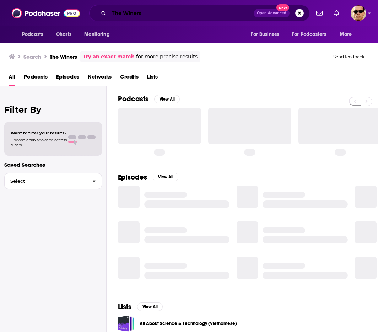
click at [150, 18] on input "The Winers" at bounding box center [181, 12] width 145 height 11
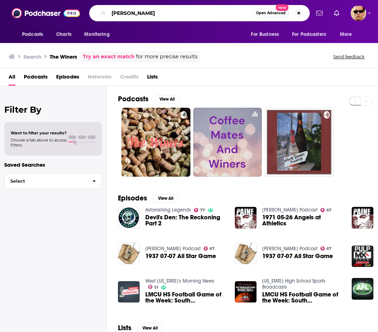
type input "[PERSON_NAME]"
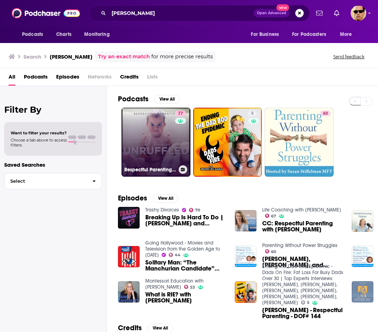
click at [166, 148] on link "77 Respectful Parenting: [PERSON_NAME] Unruffled" at bounding box center [156, 142] width 69 height 69
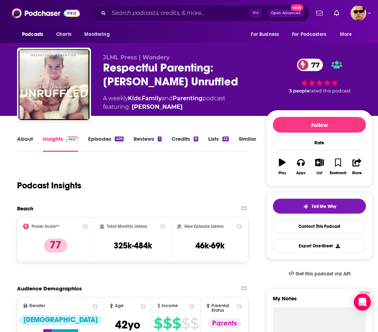
click at [101, 140] on link "Episodes 426" at bounding box center [106, 143] width 36 height 16
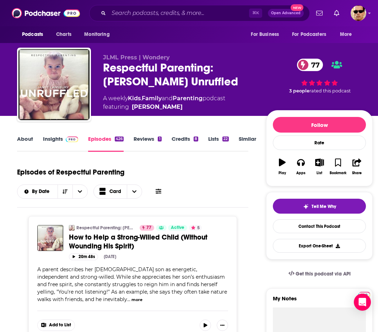
click at [52, 139] on link "Insights" at bounding box center [60, 143] width 35 height 16
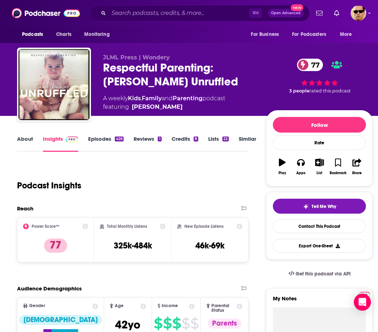
click at [96, 143] on link "Episodes 426" at bounding box center [106, 143] width 36 height 16
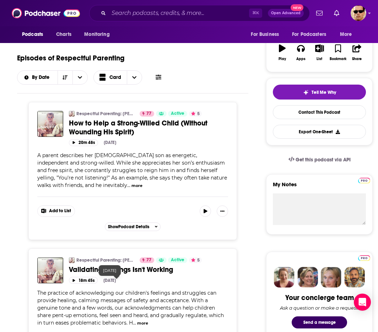
scroll to position [23, 0]
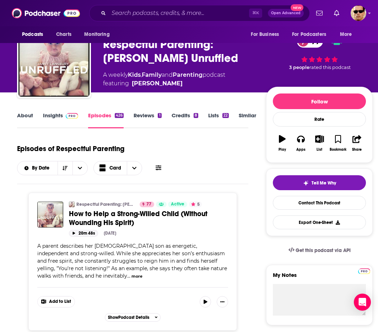
click at [83, 233] on button "20m 48s" at bounding box center [83, 233] width 29 height 7
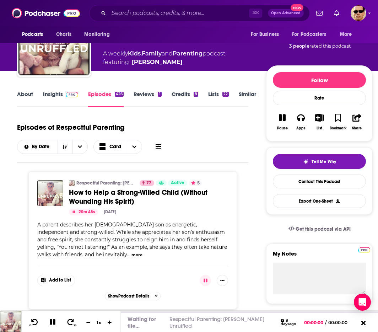
scroll to position [53, 0]
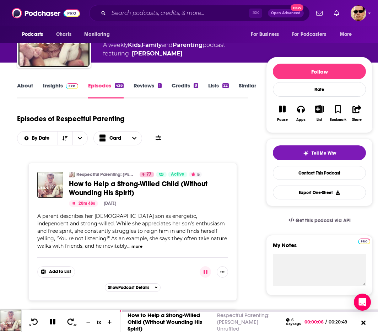
click at [370, 279] on body "Podcasts Charts Monitoring ⌘ K Open Advanced New For Business For Podcasters Mo…" at bounding box center [189, 113] width 378 height 332
click at [371, 310] on div "10 30 1 x 00:20:17 How to Help a Strong-Willed Child (Without Wounding His Spir…" at bounding box center [189, 320] width 378 height 24
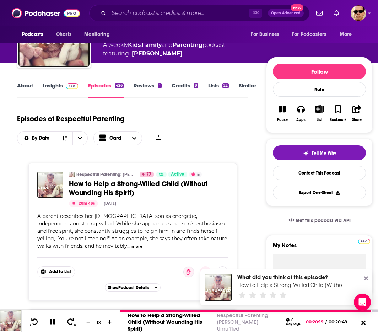
click at [366, 278] on icon at bounding box center [366, 279] width 4 height 4
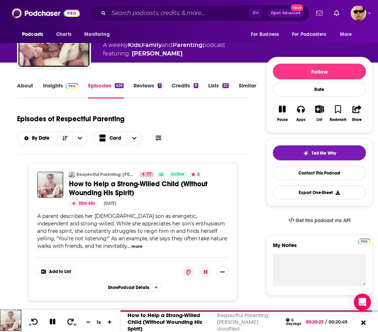
scroll to position [0, 0]
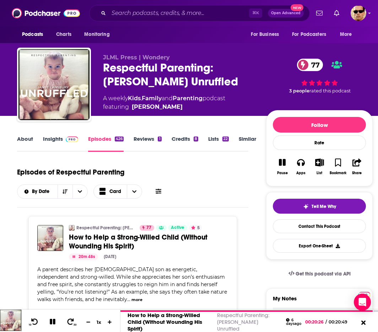
drag, startPoint x: 195, startPoint y: 82, endPoint x: 107, endPoint y: 70, distance: 88.6
click at [101, 71] on div "JLML Press | Wondery Respectful Parenting: [PERSON_NAME] Unruffled 77 A weekly …" at bounding box center [195, 86] width 356 height 77
copy h2 "Respectful Parenting: [PERSON_NAME] Unruffled"
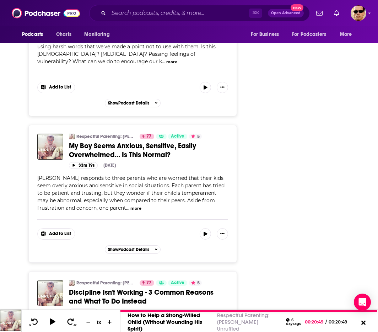
scroll to position [1617, 0]
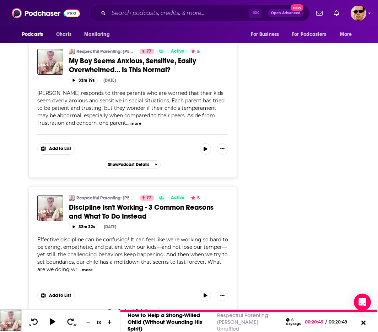
click at [189, 104] on span "[PERSON_NAME] responds to three parents who are worried that their kids seem ov…" at bounding box center [130, 108] width 187 height 36
click at [202, 102] on span "[PERSON_NAME] responds to three parents who are worried that their kids seem ov…" at bounding box center [130, 108] width 187 height 36
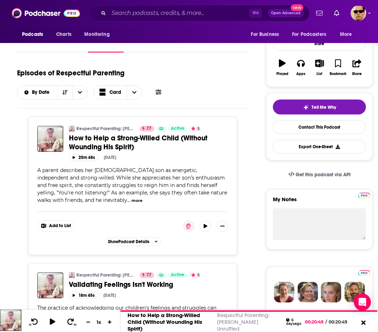
scroll to position [0, 0]
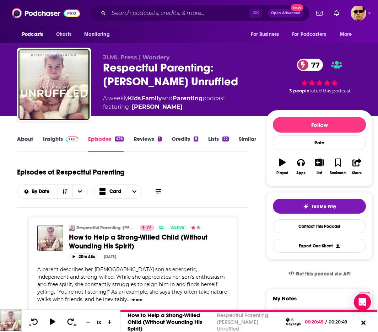
click at [38, 138] on div "About" at bounding box center [30, 143] width 26 height 16
click at [50, 139] on link "Insights" at bounding box center [60, 143] width 35 height 16
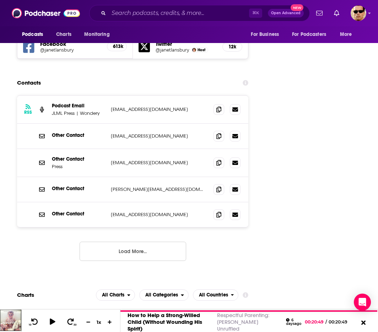
scroll to position [858, 0]
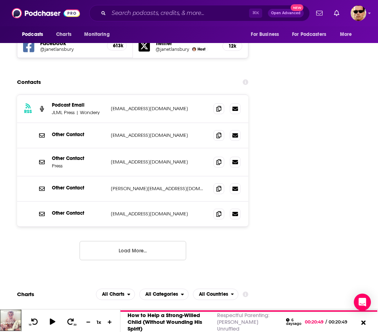
click at [145, 241] on button "Load More..." at bounding box center [133, 250] width 107 height 19
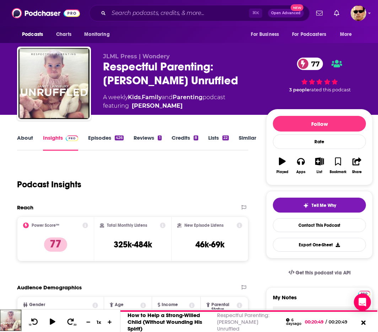
scroll to position [0, 0]
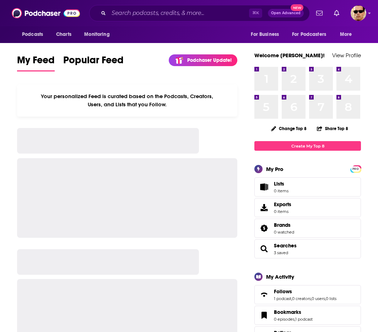
click at [157, 18] on div "⌘ K Open Advanced New" at bounding box center [199, 13] width 221 height 16
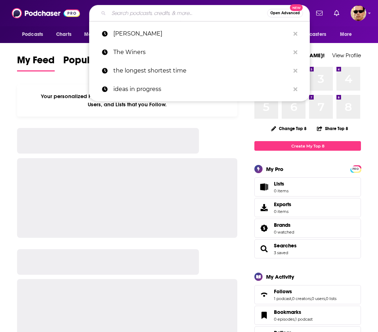
click at [159, 13] on input "Search podcasts, credits, & more..." at bounding box center [188, 12] width 159 height 11
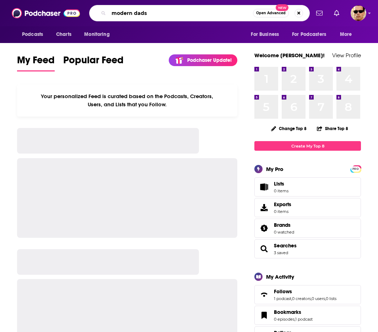
type input "modern dads"
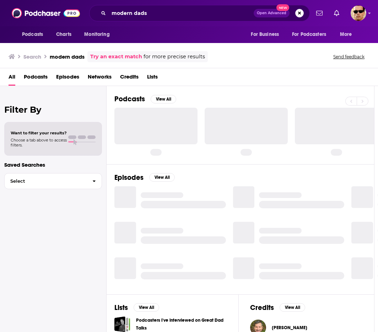
scroll to position [1, 4]
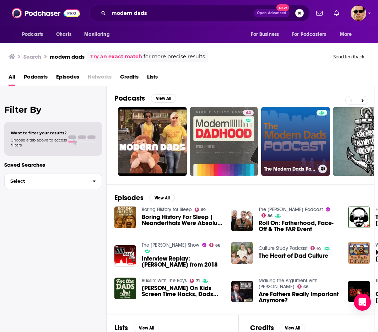
click at [301, 126] on link "The Modern Dads Podcast" at bounding box center [295, 141] width 69 height 69
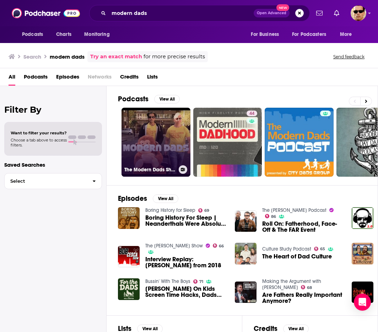
click at [172, 149] on link "The Modern Dads Show" at bounding box center [156, 142] width 69 height 69
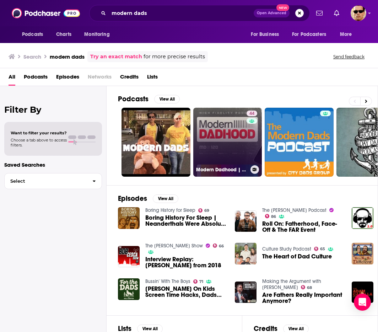
click at [241, 145] on link "44 Modern Dadhood | Unpacking Fatherhood + Parenting for Dads (and Moms!)" at bounding box center [227, 142] width 69 height 69
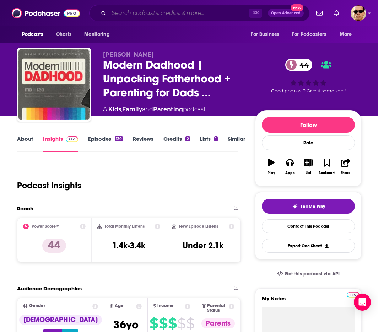
click at [141, 9] on input "Search podcasts, credits, & more..." at bounding box center [179, 12] width 140 height 11
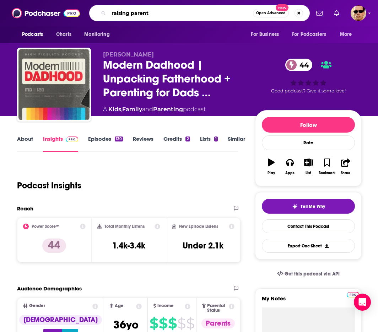
type input "raising parents"
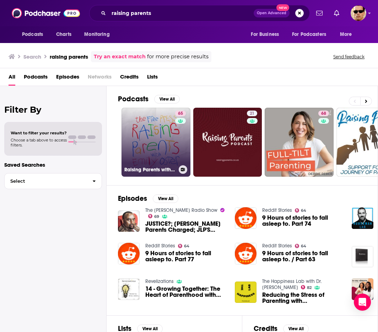
click at [157, 143] on link "65 Raising Parents with Emily Oster" at bounding box center [156, 142] width 69 height 69
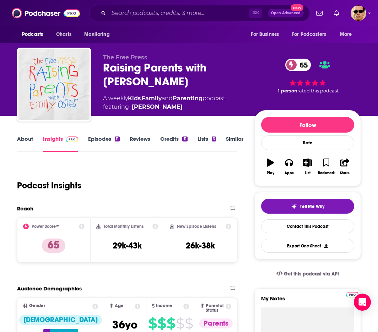
click at [101, 139] on link "Episodes 11" at bounding box center [104, 143] width 32 height 16
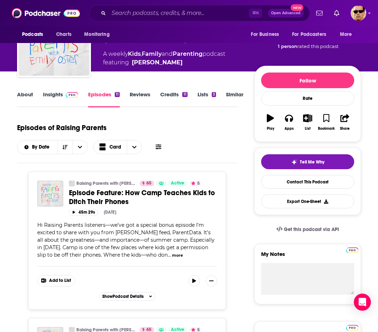
scroll to position [43, 0]
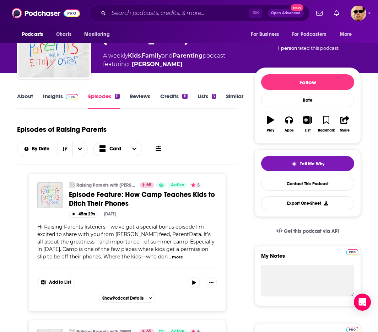
click at [44, 97] on link "Insights" at bounding box center [60, 101] width 35 height 16
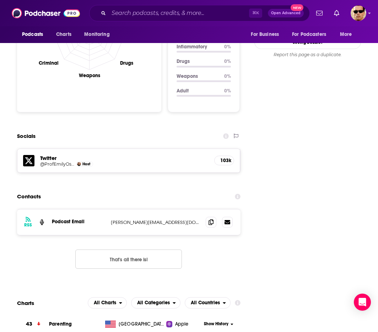
scroll to position [755, 0]
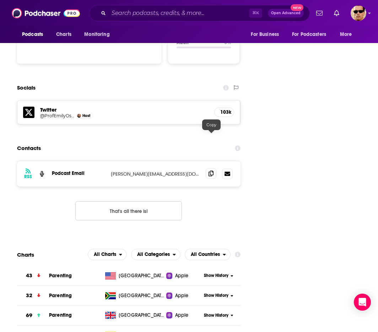
click at [211, 168] on span at bounding box center [211, 173] width 11 height 11
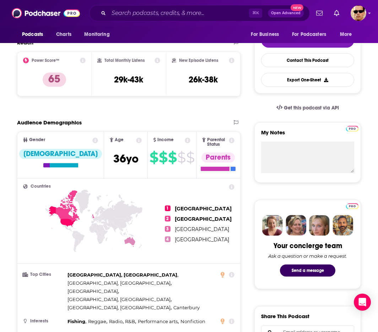
scroll to position [0, 0]
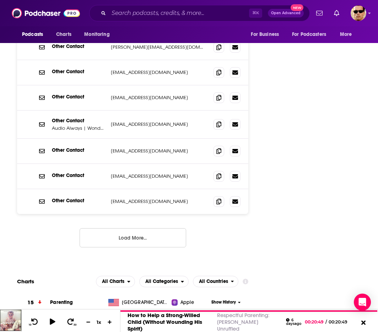
scroll to position [994, 0]
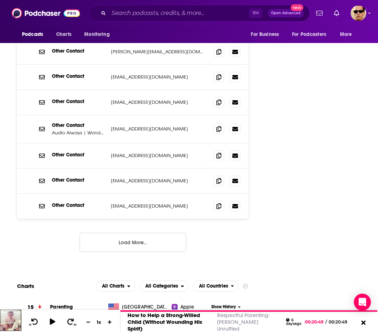
drag, startPoint x: 150, startPoint y: 205, endPoint x: 182, endPoint y: 207, distance: 31.3
click at [151, 233] on button "Load More..." at bounding box center [133, 242] width 107 height 19
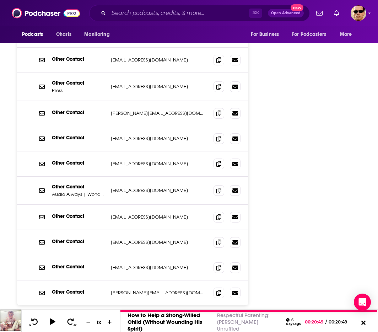
scroll to position [935, 0]
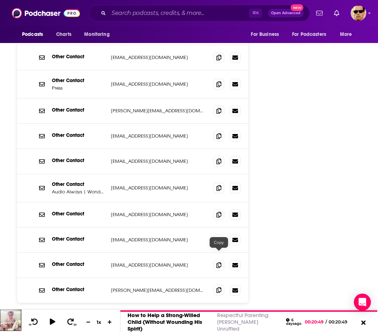
click at [220, 287] on icon at bounding box center [218, 290] width 5 height 6
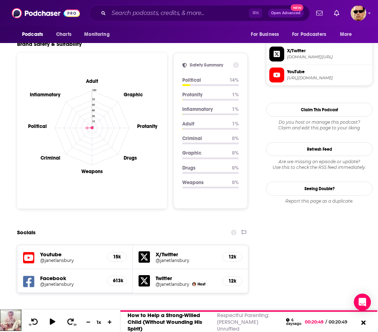
scroll to position [708, 0]
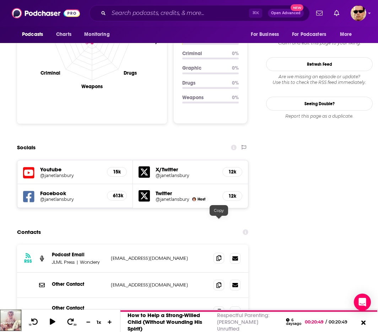
click at [219, 255] on icon at bounding box center [218, 258] width 5 height 6
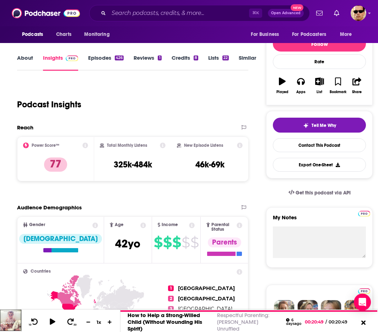
scroll to position [80, 0]
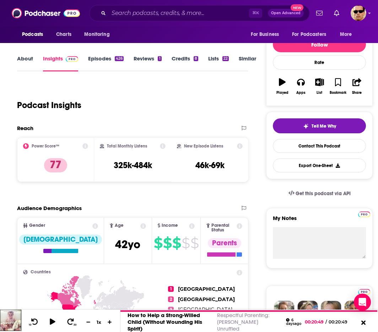
click at [93, 59] on link "Episodes 426" at bounding box center [106, 63] width 36 height 16
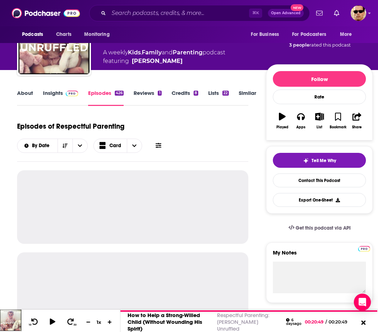
scroll to position [46, 0]
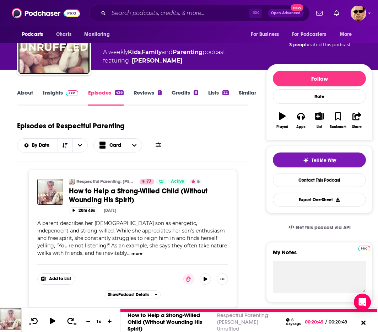
click at [119, 310] on div "10 30 1 x" at bounding box center [70, 320] width 99 height 24
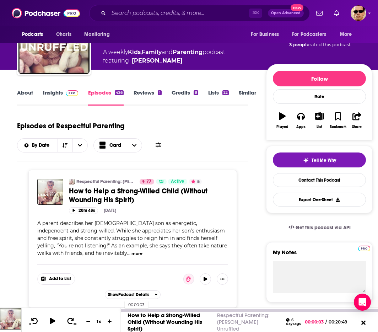
drag, startPoint x: 121, startPoint y: 310, endPoint x: 100, endPoint y: 316, distance: 22.2
click at [121, 310] on div at bounding box center [120, 310] width 1 height 3
click at [52, 324] on icon at bounding box center [52, 320] width 9 height 7
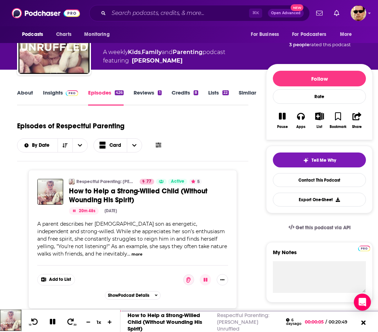
scroll to position [0, 0]
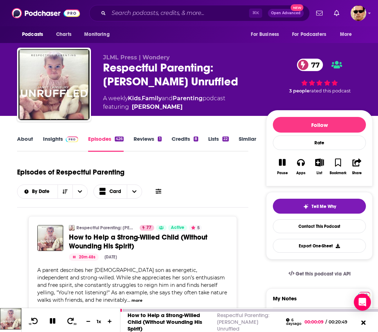
click at [52, 321] on icon at bounding box center [53, 321] width 8 height 6
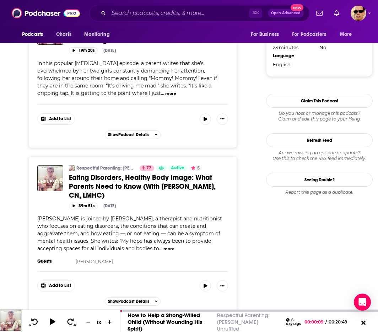
scroll to position [949, 0]
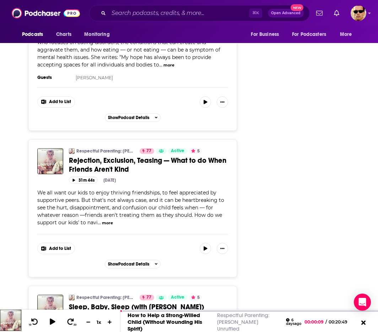
click at [105, 223] on button "more" at bounding box center [107, 223] width 11 height 6
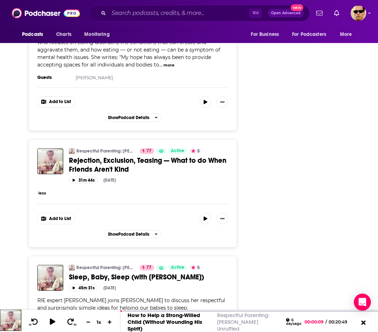
click at [44, 195] on button "less" at bounding box center [42, 193] width 8 height 6
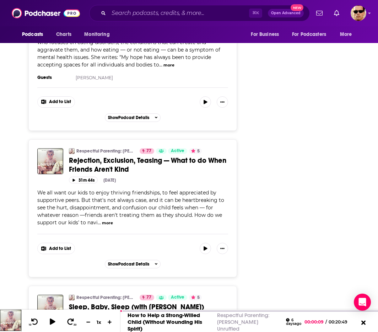
click at [151, 177] on div "31m 44s Jun 24th, 2025" at bounding box center [148, 180] width 159 height 7
click at [112, 160] on span "Rejection, Exclusion, Teasing — What to do When Friends Aren't Kind" at bounding box center [147, 165] width 157 height 18
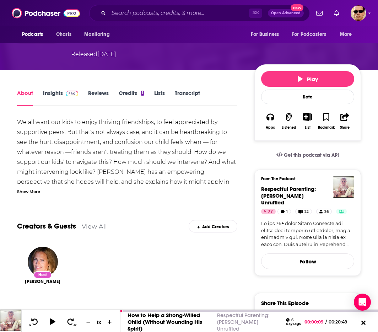
scroll to position [84, 0]
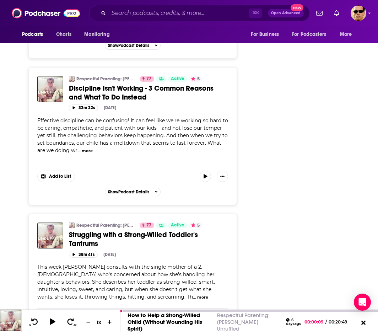
scroll to position [1748, 0]
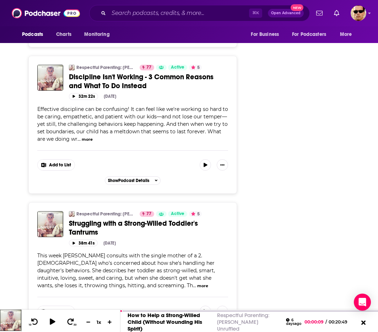
click at [242, 228] on div "Respectful Parenting: Janet Lansbury Unruffled 77 Active 5 Categories Kids Fami…" at bounding box center [132, 264] width 231 height 3608
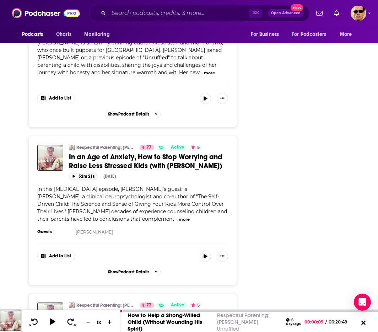
scroll to position [2264, 0]
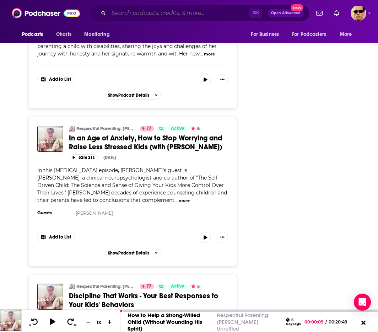
click at [138, 10] on input "Search podcasts, credits, & more..." at bounding box center [179, 12] width 140 height 11
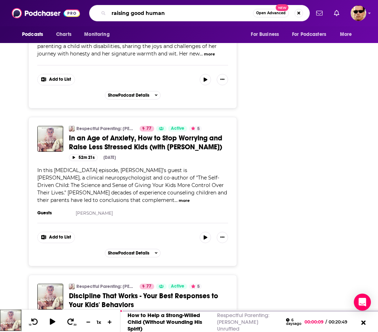
type input "raising good humans"
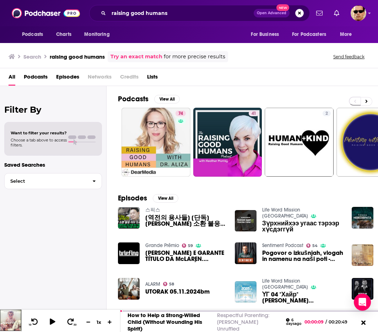
click at [220, 195] on div "Episodes View All 스픽스 [역전의 용사들] [단독] 윤석열 소환 불응 이유 드러났다. 민정수석, 검찰특수본 수사 조율 아닌 빅딜…" at bounding box center [243, 250] width 272 height 130
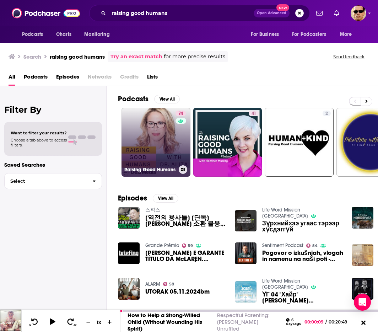
click at [168, 156] on link "74 Raising Good Humans" at bounding box center [156, 142] width 69 height 69
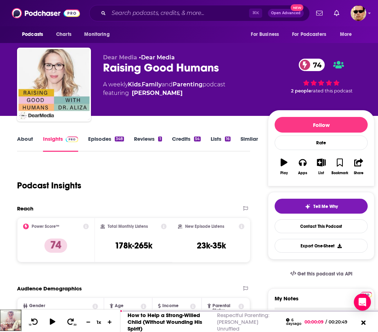
click at [101, 135] on link "Episodes 348" at bounding box center [106, 143] width 36 height 16
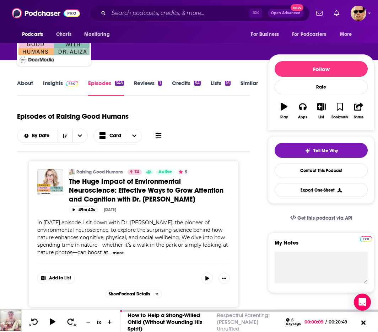
scroll to position [18, 0]
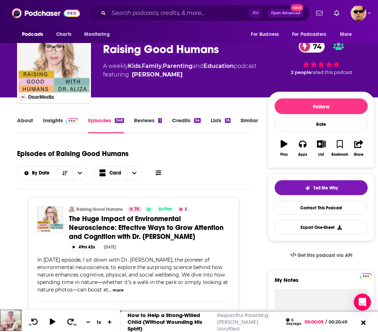
click at [57, 126] on link "Insights" at bounding box center [60, 125] width 35 height 16
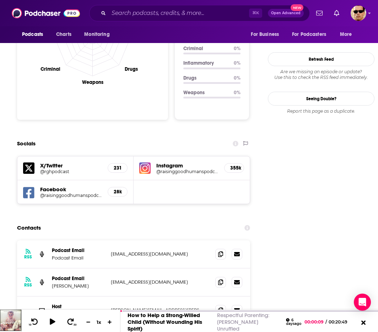
scroll to position [733, 0]
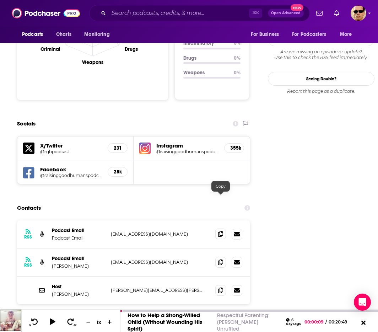
click at [222, 231] on icon at bounding box center [220, 234] width 5 height 6
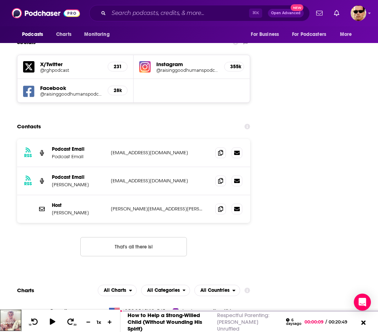
scroll to position [813, 0]
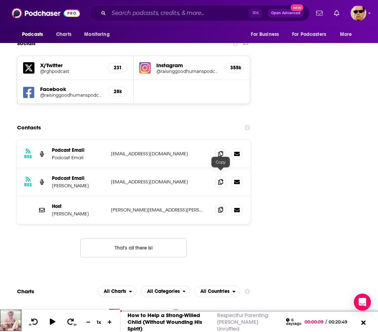
click at [220, 207] on icon at bounding box center [220, 210] width 5 height 6
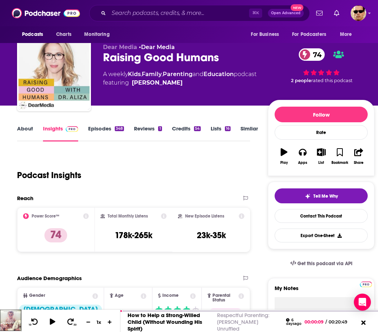
scroll to position [0, 0]
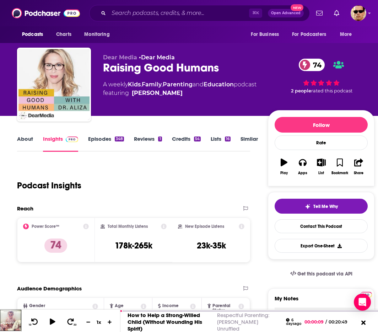
click at [95, 137] on link "Episodes 348" at bounding box center [106, 143] width 36 height 16
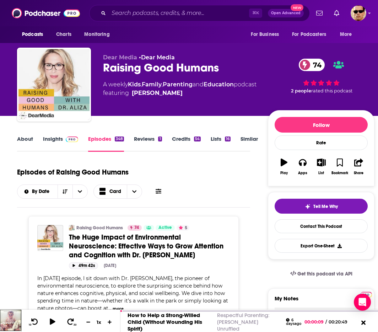
click at [88, 264] on button "49m 42s" at bounding box center [83, 265] width 29 height 7
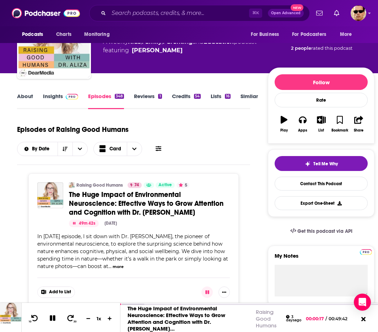
scroll to position [43, 0]
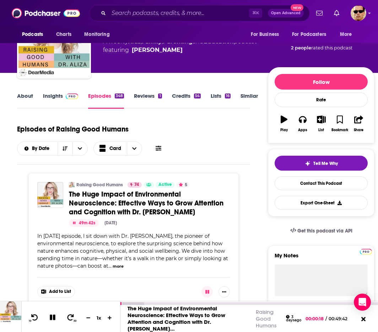
click at [51, 320] on icon at bounding box center [53, 318] width 6 height 6
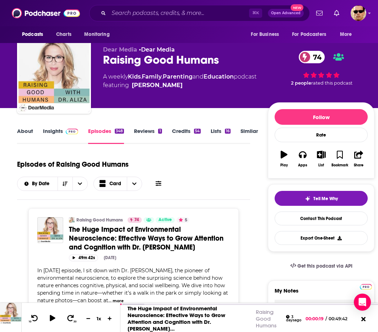
scroll to position [0, 0]
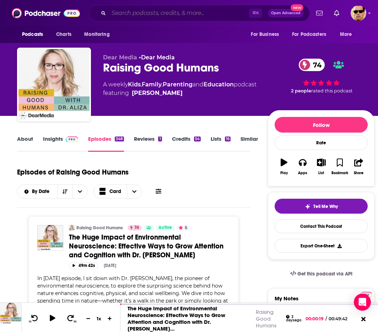
click at [135, 17] on input "Search podcasts, credits, & more..." at bounding box center [179, 12] width 140 height 11
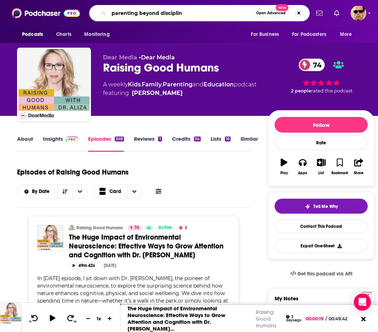
type input "parenting beyond discipline"
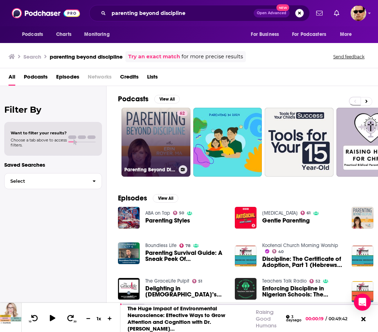
click at [159, 130] on link "62 Parenting Beyond Discipline" at bounding box center [156, 142] width 69 height 69
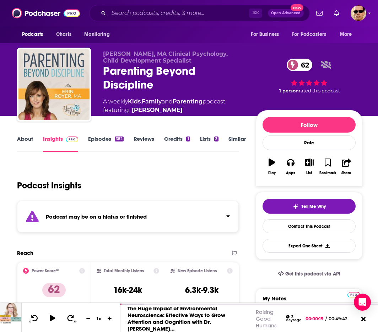
click at [97, 139] on link "Episodes 382" at bounding box center [106, 143] width 36 height 16
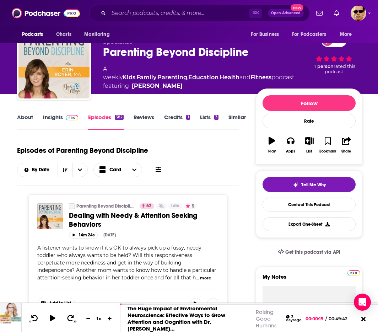
scroll to position [65, 0]
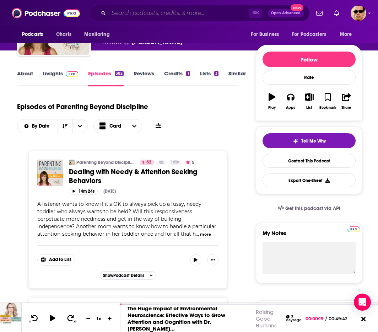
click at [175, 12] on input "Search podcasts, credits, & more..." at bounding box center [179, 12] width 140 height 11
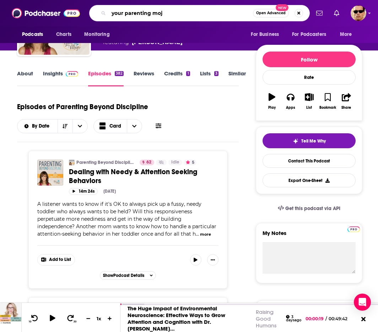
type input "your parenting mojo"
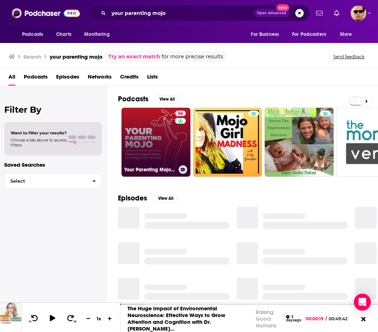
click at [160, 136] on link "66 Your Parenting Mojo - Respectful, research-based parenting ideas to help kid…" at bounding box center [156, 142] width 69 height 69
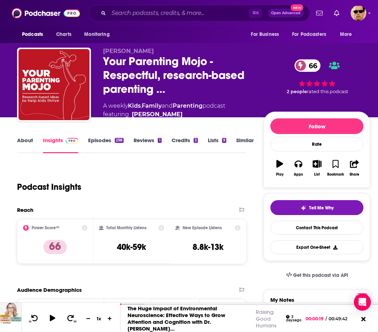
click at [107, 145] on link "Episodes 298" at bounding box center [106, 145] width 36 height 16
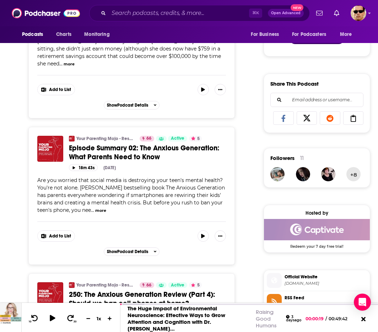
scroll to position [408, 0]
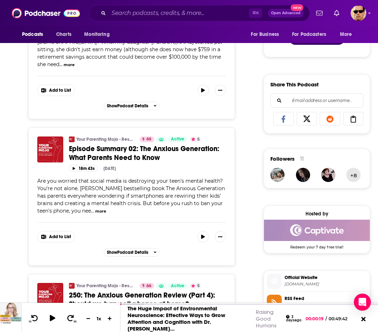
click at [102, 208] on button "more" at bounding box center [100, 211] width 11 height 6
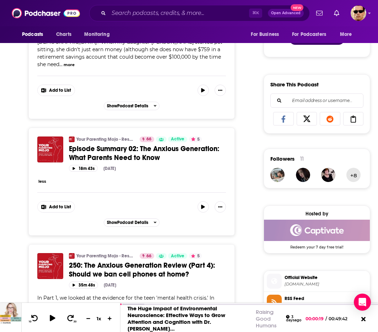
click at [137, 144] on span "Episode Summary 02: The Anxious Generation: What Parents Need to Know" at bounding box center [144, 153] width 150 height 18
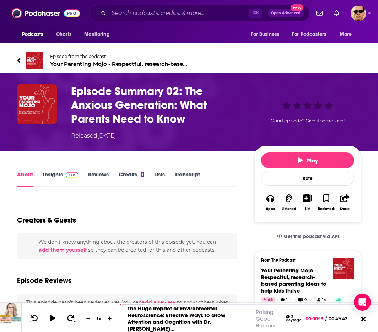
drag, startPoint x: 59, startPoint y: 173, endPoint x: 70, endPoint y: 175, distance: 11.1
click at [59, 173] on link "Insights" at bounding box center [60, 179] width 35 height 16
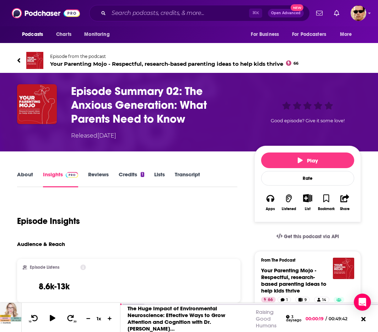
click at [20, 178] on link "About" at bounding box center [25, 179] width 16 height 16
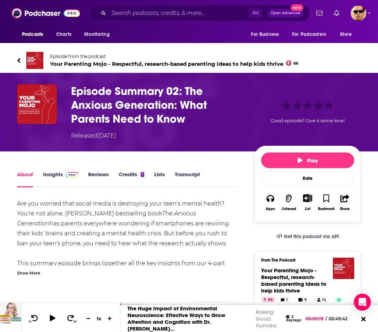
click at [55, 174] on link "Insights" at bounding box center [60, 179] width 35 height 16
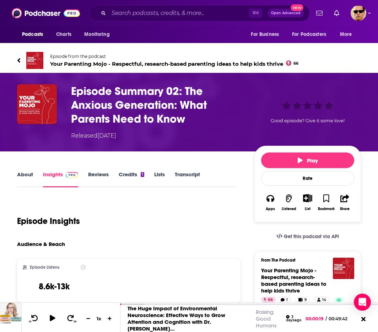
click at [23, 60] on link "Episode from the podcast Your Parenting Mojo - Respectful, research-based paren…" at bounding box center [189, 60] width 344 height 17
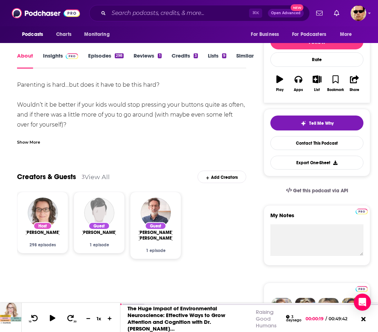
scroll to position [90, 0]
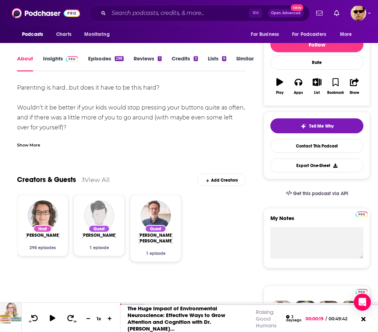
click at [90, 55] on link "Episodes 298" at bounding box center [106, 63] width 36 height 16
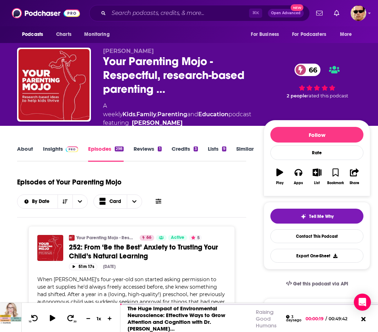
scroll to position [30, 0]
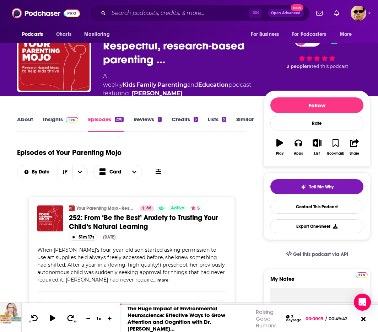
click at [56, 120] on link "Insights" at bounding box center [60, 124] width 35 height 16
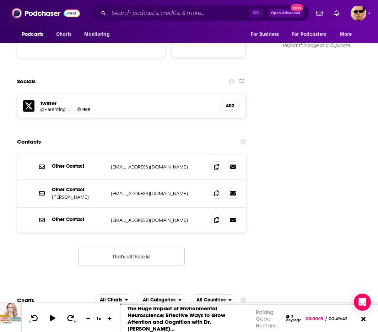
scroll to position [791, 0]
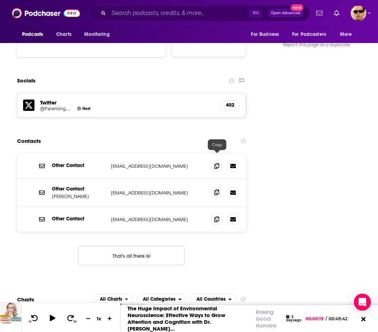
click at [220, 187] on span at bounding box center [216, 192] width 11 height 11
click at [218, 216] on icon at bounding box center [216, 219] width 5 height 6
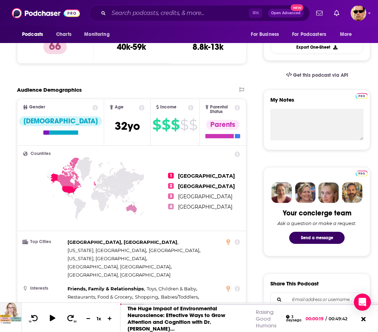
scroll to position [0, 0]
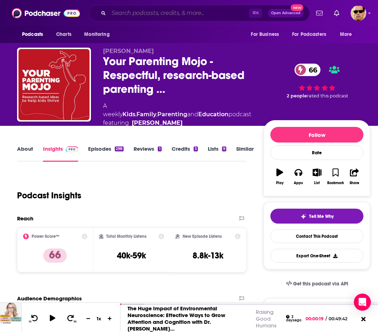
click at [171, 14] on input "Search podcasts, credits, & more..." at bounding box center [179, 12] width 140 height 11
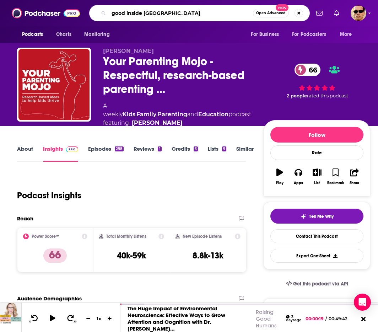
type input "good inside podcast"
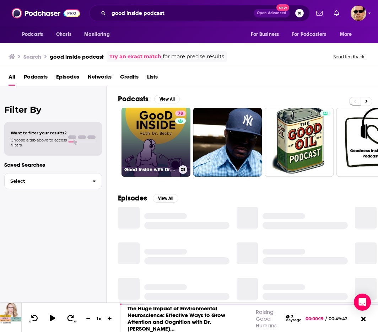
click at [154, 134] on link "78 Good Inside with Dr. Becky" at bounding box center [156, 142] width 69 height 69
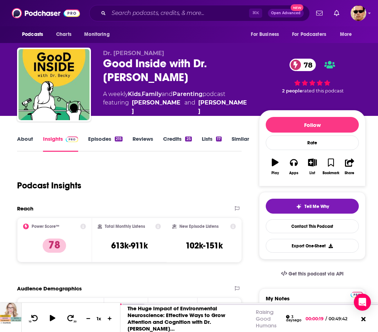
click at [100, 139] on link "Episodes 215" at bounding box center [105, 143] width 34 height 16
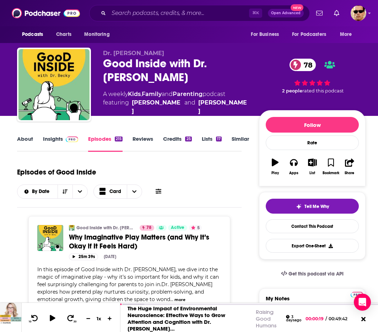
click at [51, 143] on link "Insights" at bounding box center [60, 143] width 35 height 16
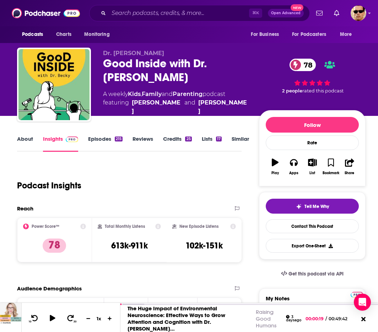
click at [99, 138] on link "Episodes 215" at bounding box center [105, 143] width 34 height 16
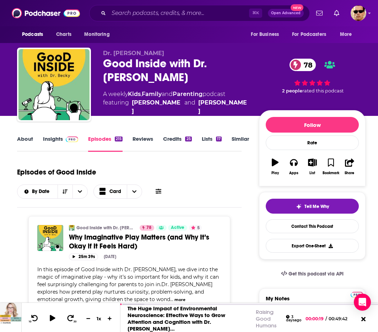
click at [58, 146] on link "Insights" at bounding box center [60, 143] width 35 height 16
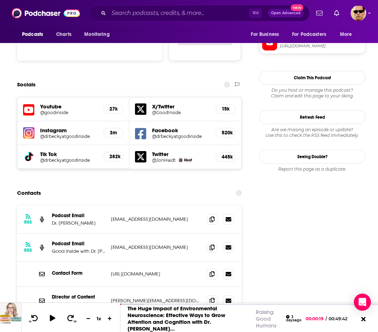
scroll to position [765, 0]
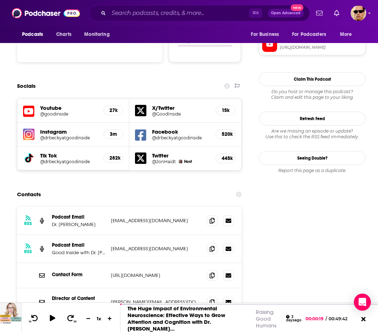
click at [176, 207] on div "RSS Podcast Email Dr. Becky podcast@goodinside.com podcast@goodinside.com" at bounding box center [129, 221] width 225 height 28
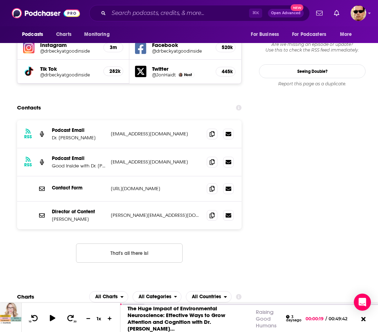
scroll to position [851, 0]
drag, startPoint x: 79, startPoint y: 185, endPoint x: 52, endPoint y: 184, distance: 27.0
click at [52, 216] on p "Brooke Zant" at bounding box center [78, 219] width 53 height 6
copy p "Brooke Zant"
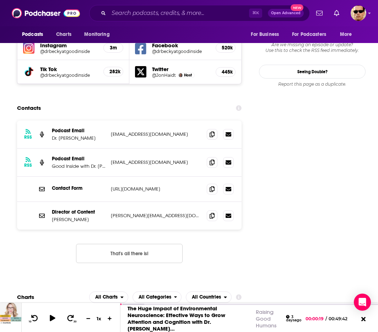
drag, startPoint x: 254, startPoint y: 173, endPoint x: 118, endPoint y: 222, distance: 144.7
click at [213, 131] on icon at bounding box center [212, 134] width 5 height 6
click at [213, 213] on icon at bounding box center [212, 216] width 5 height 6
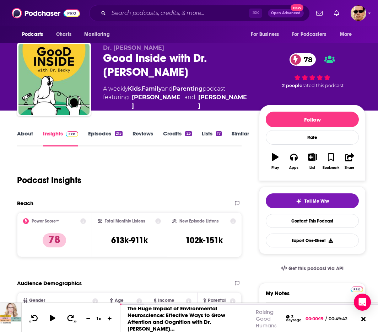
scroll to position [0, 0]
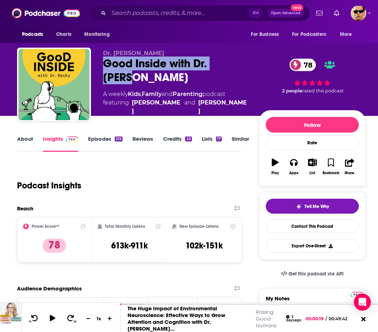
drag, startPoint x: 156, startPoint y: 78, endPoint x: 131, endPoint y: 60, distance: 30.8
click at [105, 64] on div "Good Inside with Dr. Becky 78" at bounding box center [175, 71] width 145 height 28
copy h2 "Good Inside with Dr. Becky"
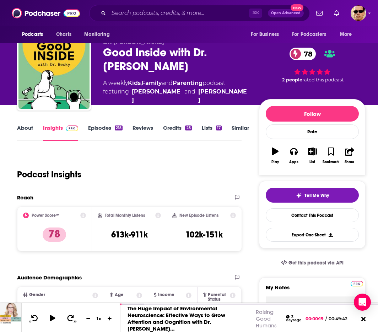
scroll to position [12, 0]
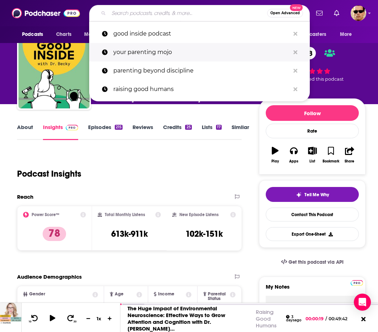
drag, startPoint x: 145, startPoint y: 11, endPoint x: 257, endPoint y: 49, distance: 118.4
click at [146, 11] on input "Search podcasts, credits, & more..." at bounding box center [188, 12] width 159 height 11
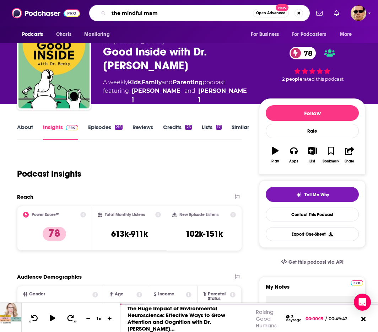
type input "the mindful mama"
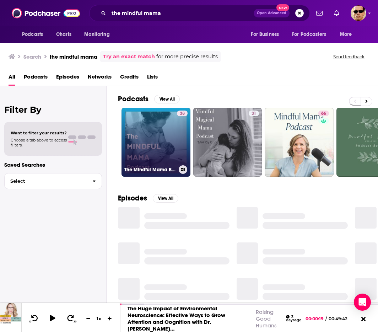
click at [168, 133] on link "38 The Mindful Mama Birth Podcast" at bounding box center [156, 142] width 69 height 69
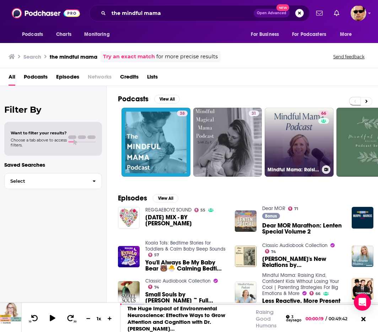
click at [289, 146] on link "66 Mindful Mama: Raising Kind, Confident Kids Without Losing Your Cool | Parent…" at bounding box center [299, 142] width 69 height 69
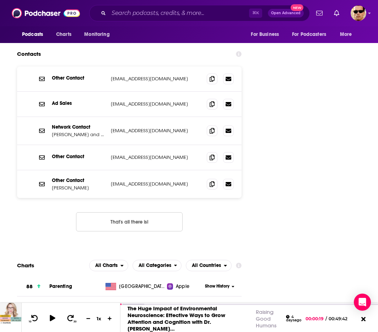
scroll to position [728, 0]
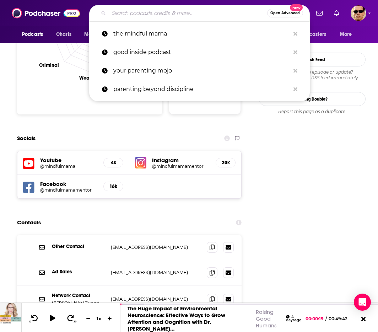
drag, startPoint x: 153, startPoint y: 16, endPoint x: 167, endPoint y: 18, distance: 14.8
click at [153, 16] on input "Search podcasts, credits, & more..." at bounding box center [188, 12] width 159 height 11
paste input "Emotionally Resilient Kids"
type input "Emotionally Resilient Kids"
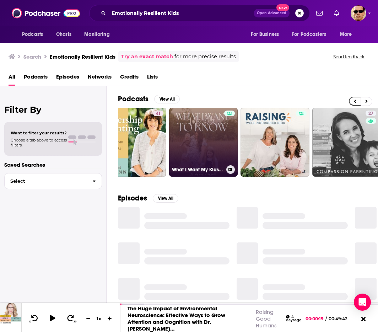
scroll to position [0, 43]
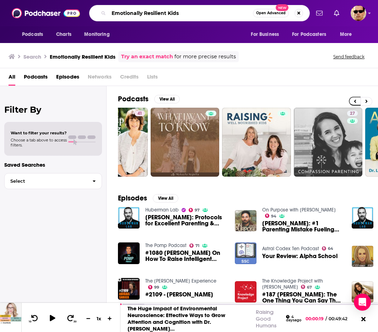
drag, startPoint x: 150, startPoint y: 16, endPoint x: 212, endPoint y: 28, distance: 63.4
click at [150, 16] on input "Emotionally Resilient Kids" at bounding box center [181, 12] width 144 height 11
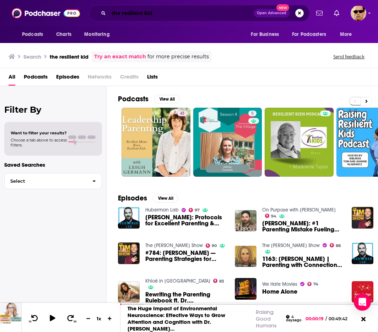
click at [151, 11] on input "the resilient kid" at bounding box center [181, 12] width 145 height 11
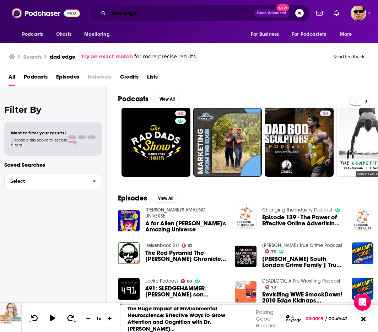
click at [150, 11] on input "dad edge" at bounding box center [181, 12] width 145 height 11
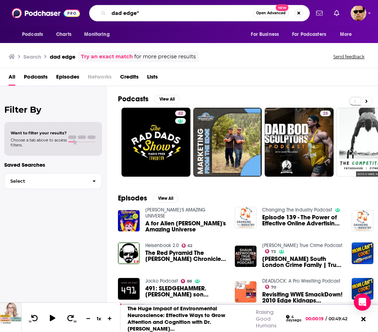
click at [112, 12] on input "dad edge"" at bounding box center [181, 12] width 144 height 11
type input ""dad edge""
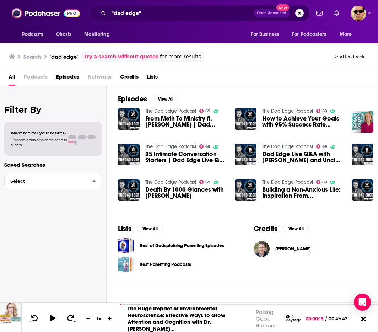
click at [164, 117] on span "From Meth To Ministry ft. Cory Yates | Dad Edge WINSday Member Spotlight" at bounding box center [185, 122] width 81 height 12
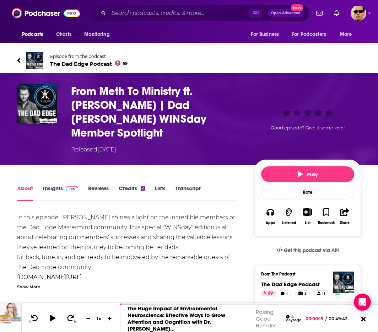
click at [64, 62] on span "The Dad Edge Podcast 69" at bounding box center [88, 63] width 77 height 7
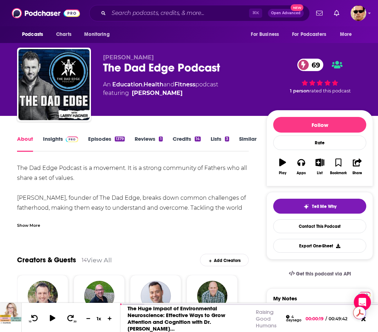
click at [45, 142] on link "Insights" at bounding box center [60, 143] width 35 height 16
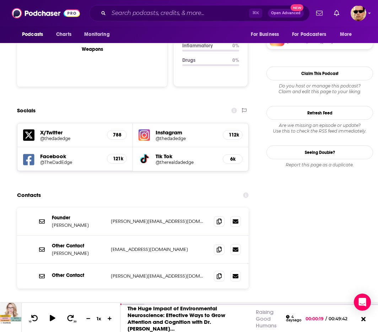
scroll to position [743, 0]
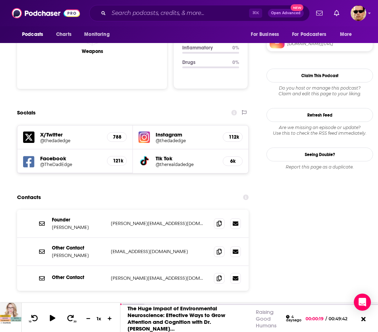
click at [219, 220] on icon at bounding box center [219, 223] width 5 height 6
click at [219, 275] on icon at bounding box center [219, 278] width 5 height 6
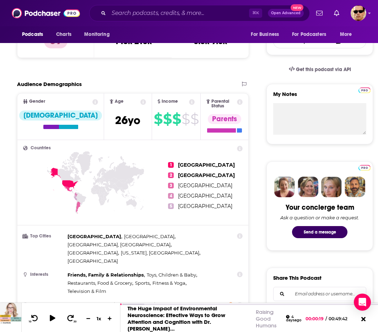
scroll to position [0, 0]
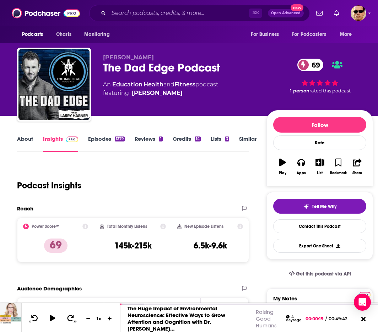
click at [107, 136] on link "Episodes 1379" at bounding box center [106, 143] width 37 height 16
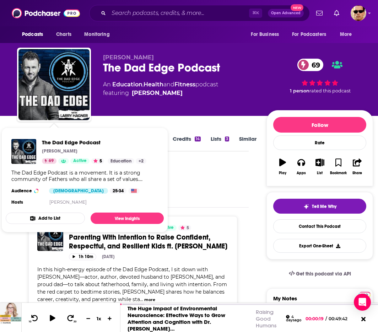
click at [55, 137] on div "The Dad Edge Podcast Larry Hagner 69 Active 5 Categories Education Health Fitne…" at bounding box center [85, 172] width 158 height 79
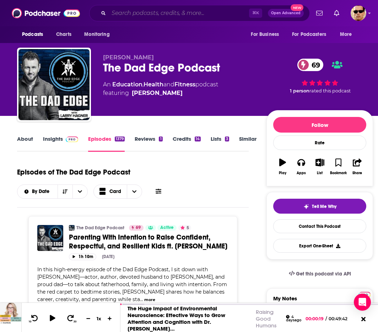
click at [161, 13] on input "Search podcasts, credits, & more..." at bounding box center [179, 12] width 140 height 11
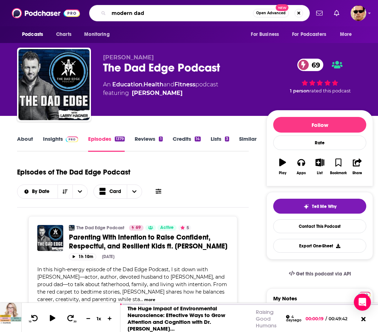
type input "modern dads"
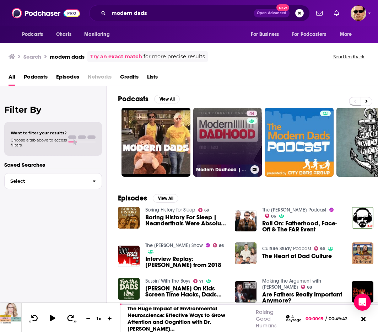
click at [238, 139] on link "44 Modern Dadhood | Unpacking Fatherhood + Parenting for Dads (and Moms!)" at bounding box center [227, 142] width 69 height 69
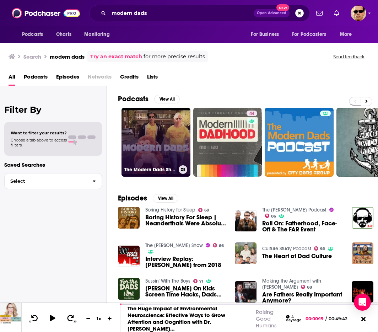
click at [175, 140] on link "The Modern Dads Show" at bounding box center [156, 142] width 69 height 69
